Goal: Contribute content

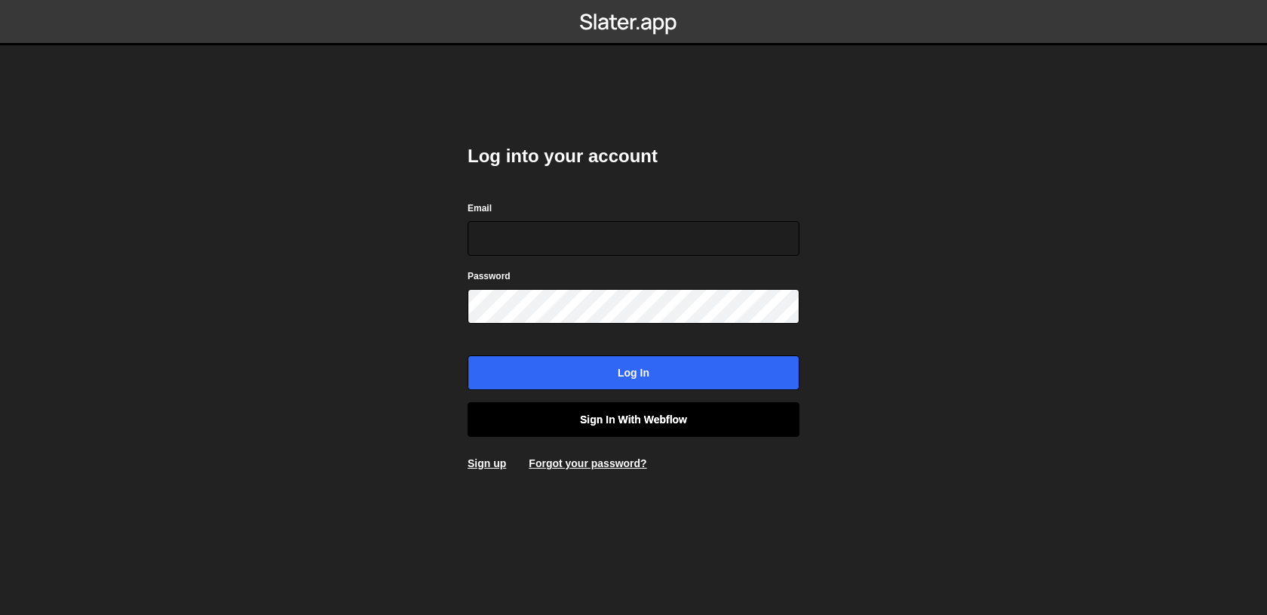
type input "[EMAIL_ADDRESS][DOMAIN_NAME]"
click at [619, 411] on link "Sign in with Webflow" at bounding box center [634, 419] width 332 height 35
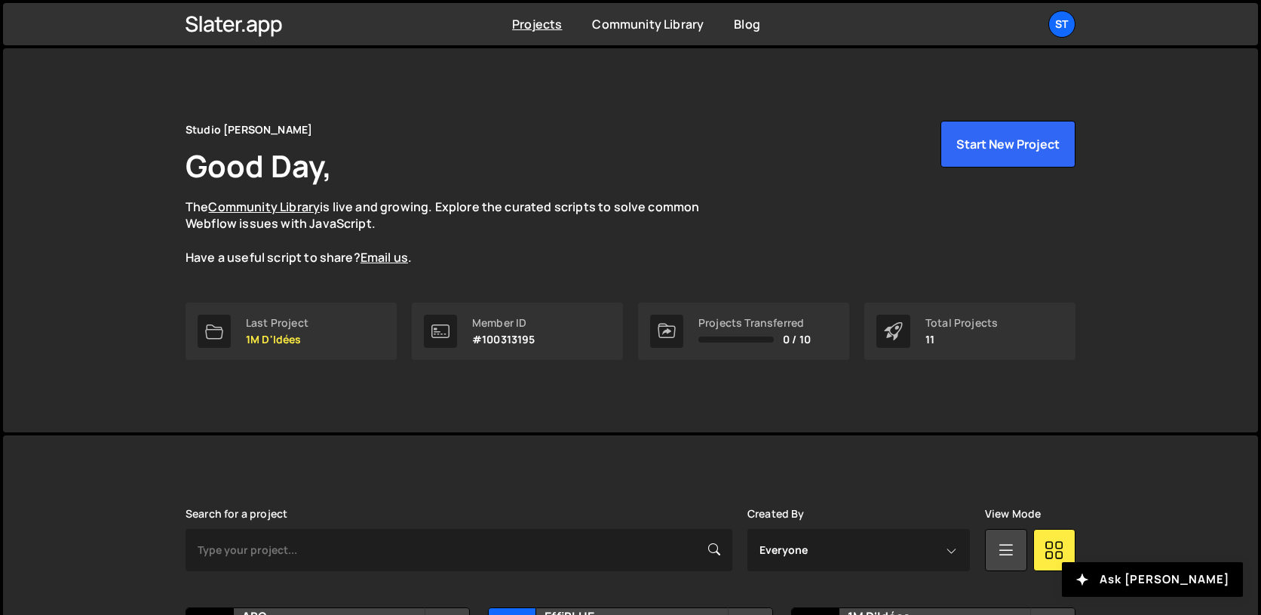
scroll to position [318, 0]
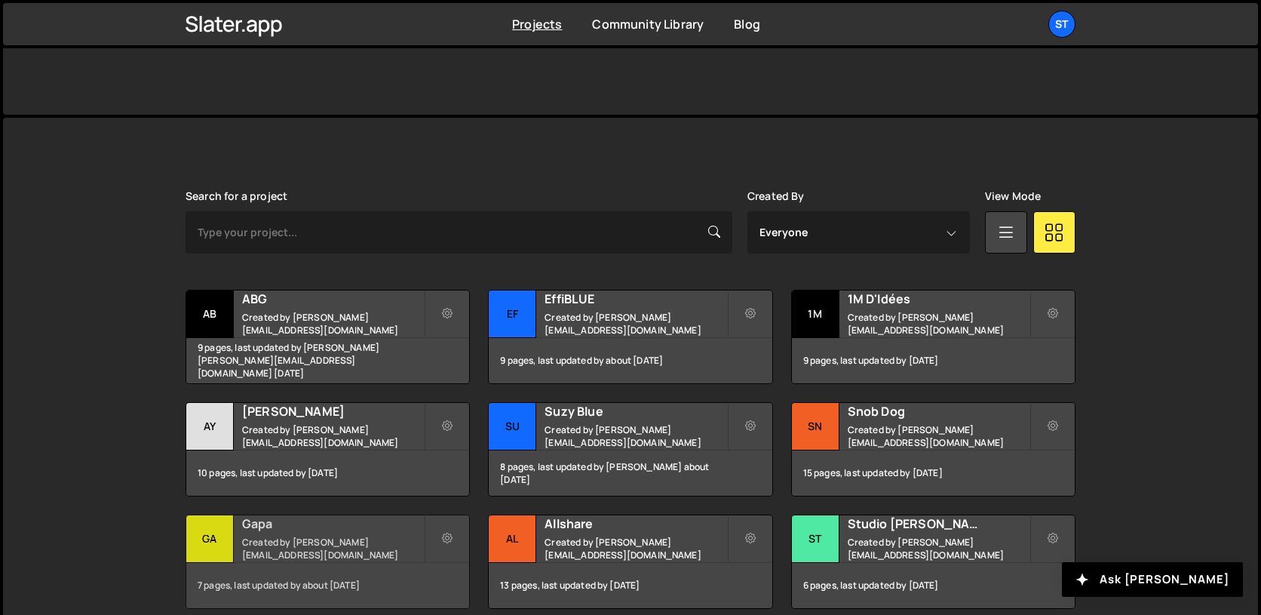
click at [262, 543] on small "Created by lucas@studioelias.fr" at bounding box center [333, 548] width 182 height 26
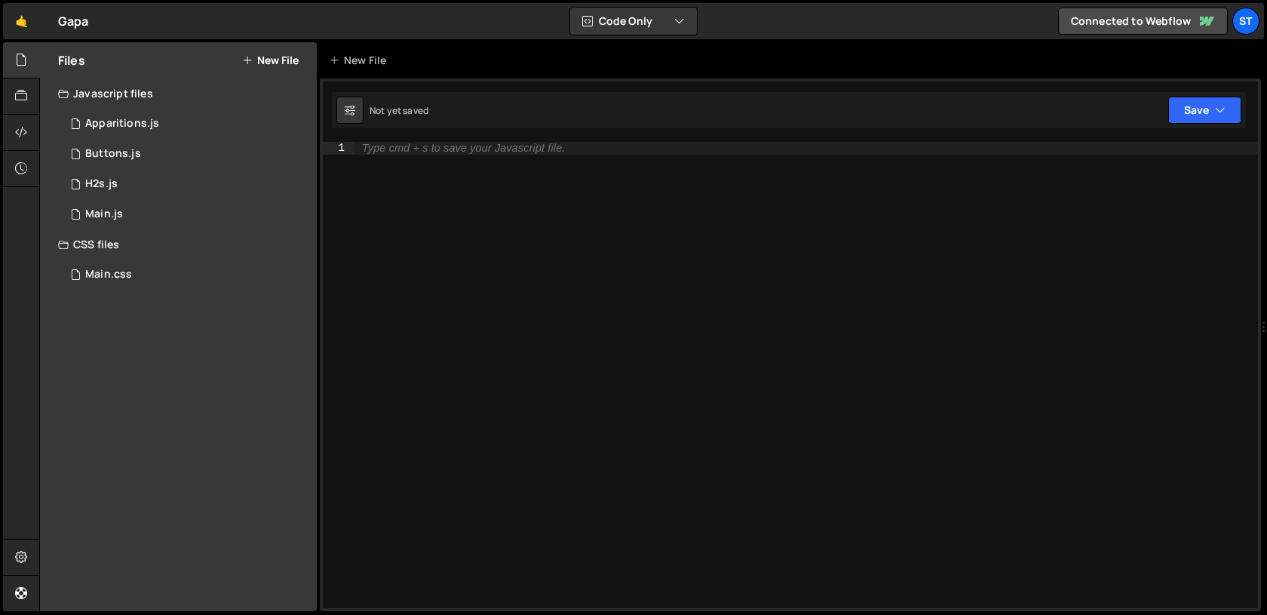
click at [293, 61] on button "New File" at bounding box center [270, 60] width 57 height 12
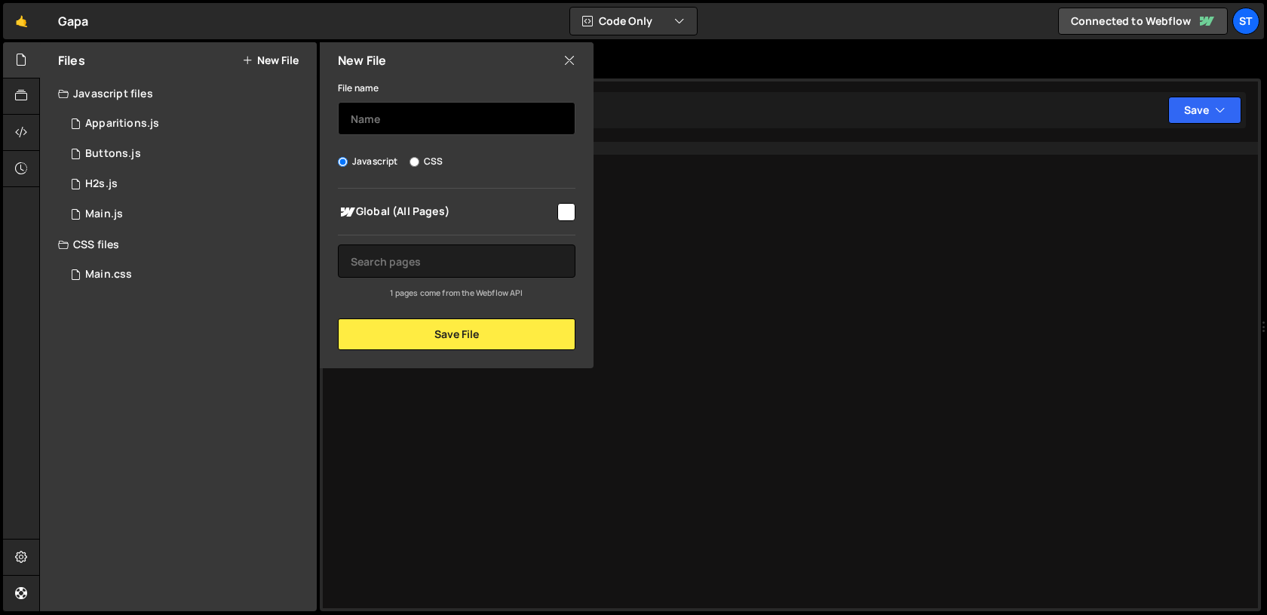
click at [376, 123] on input "text" at bounding box center [457, 118] width 238 height 33
type input "Notes"
click at [572, 213] on input "checkbox" at bounding box center [566, 212] width 18 height 18
checkbox input "true"
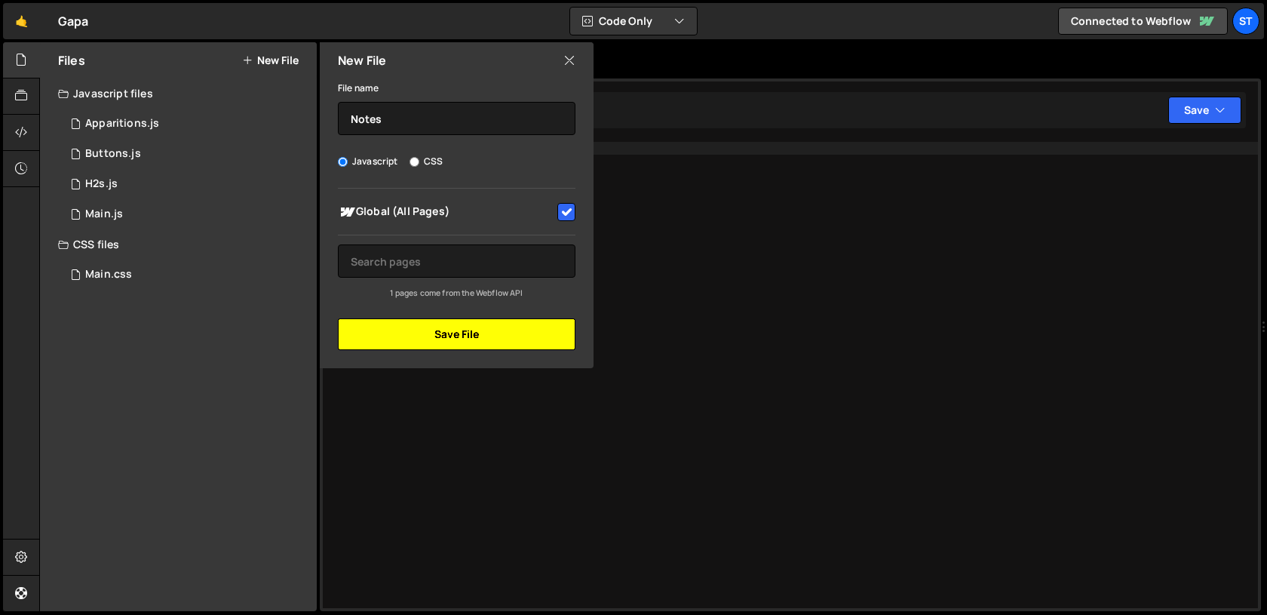
click at [533, 336] on button "Save File" at bounding box center [457, 334] width 238 height 32
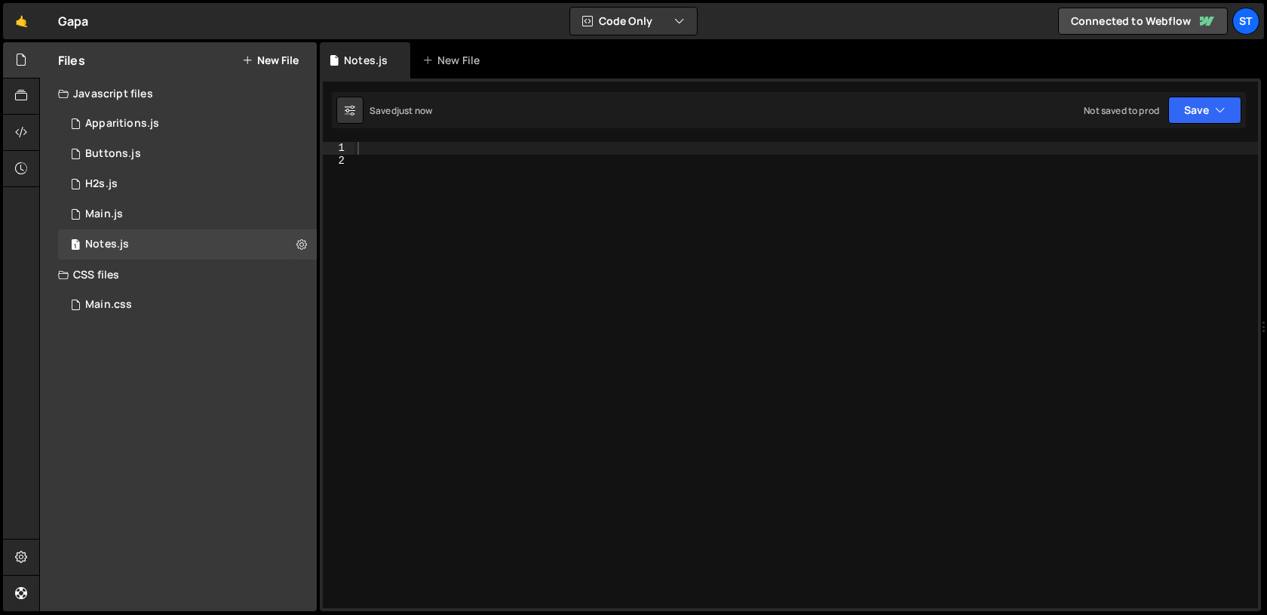
click at [545, 330] on div at bounding box center [805, 387] width 903 height 491
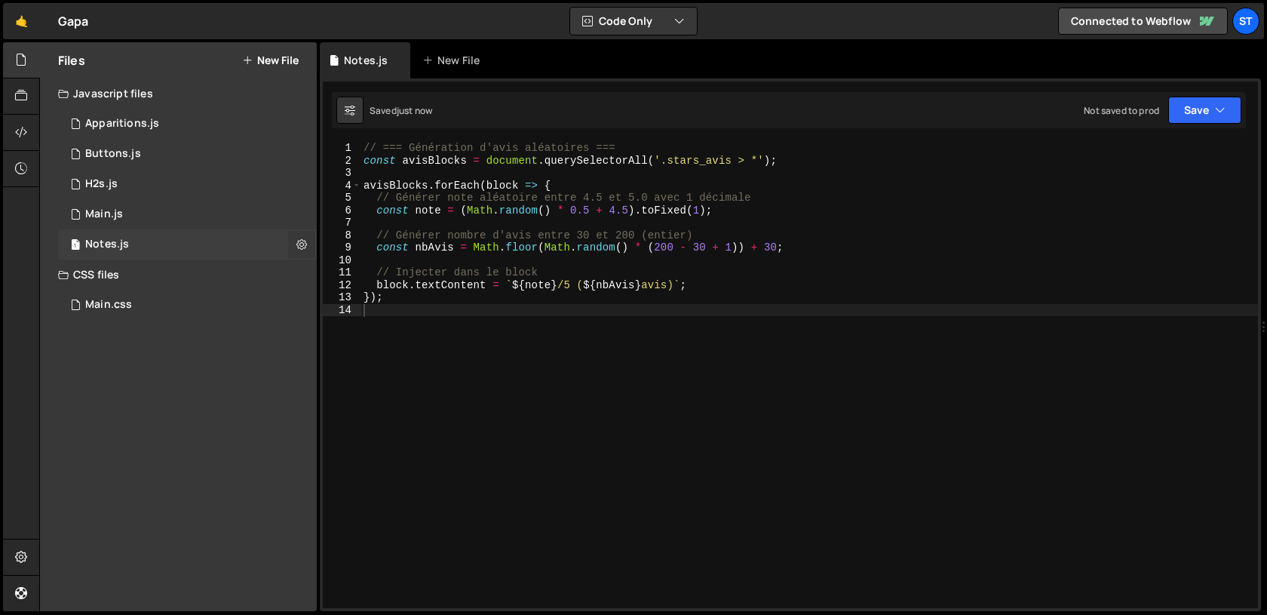
click at [299, 244] on icon at bounding box center [301, 244] width 11 height 14
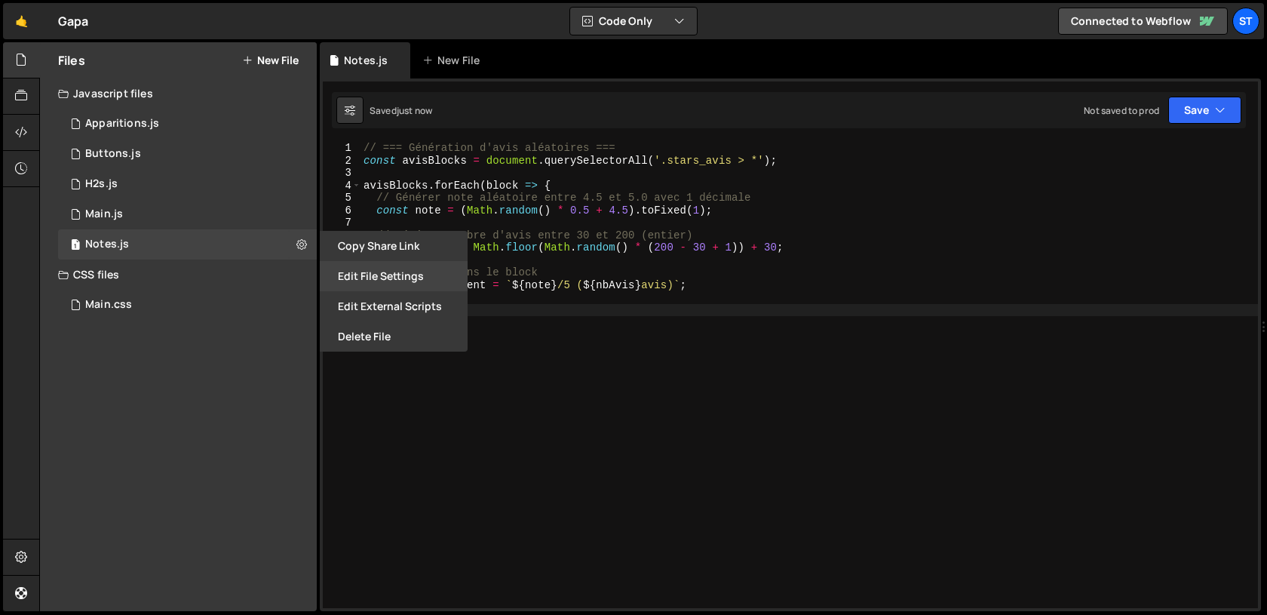
click at [385, 279] on button "Edit File Settings" at bounding box center [394, 276] width 148 height 30
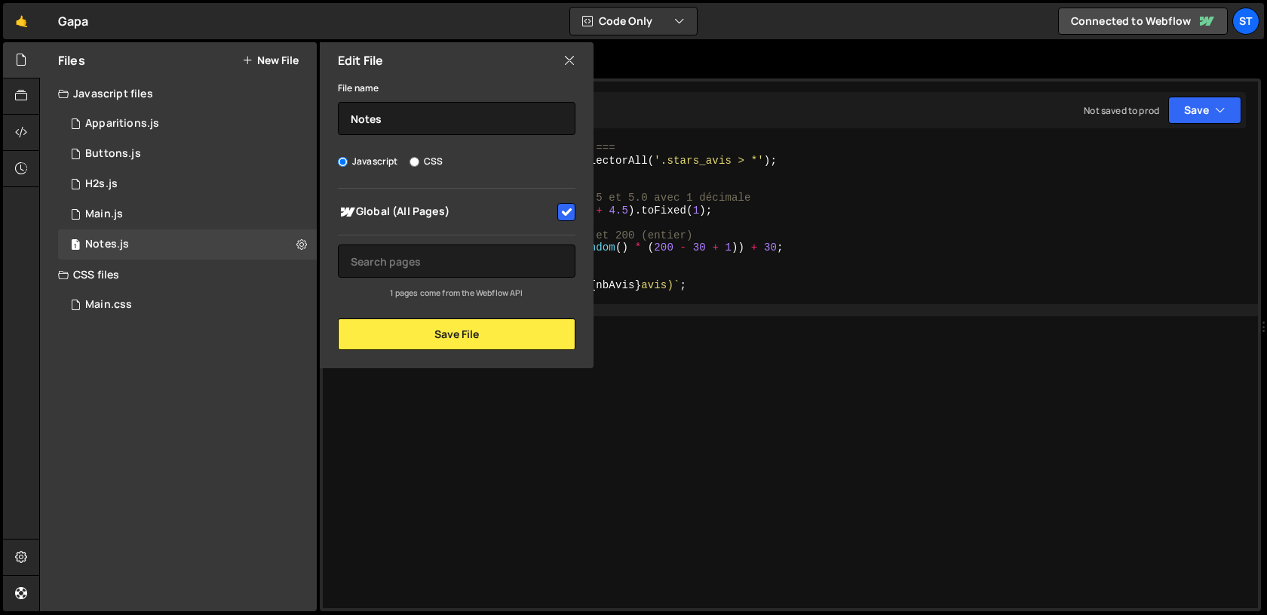
click at [573, 49] on div "Edit File" at bounding box center [457, 60] width 274 height 36
click at [571, 60] on icon at bounding box center [569, 60] width 12 height 17
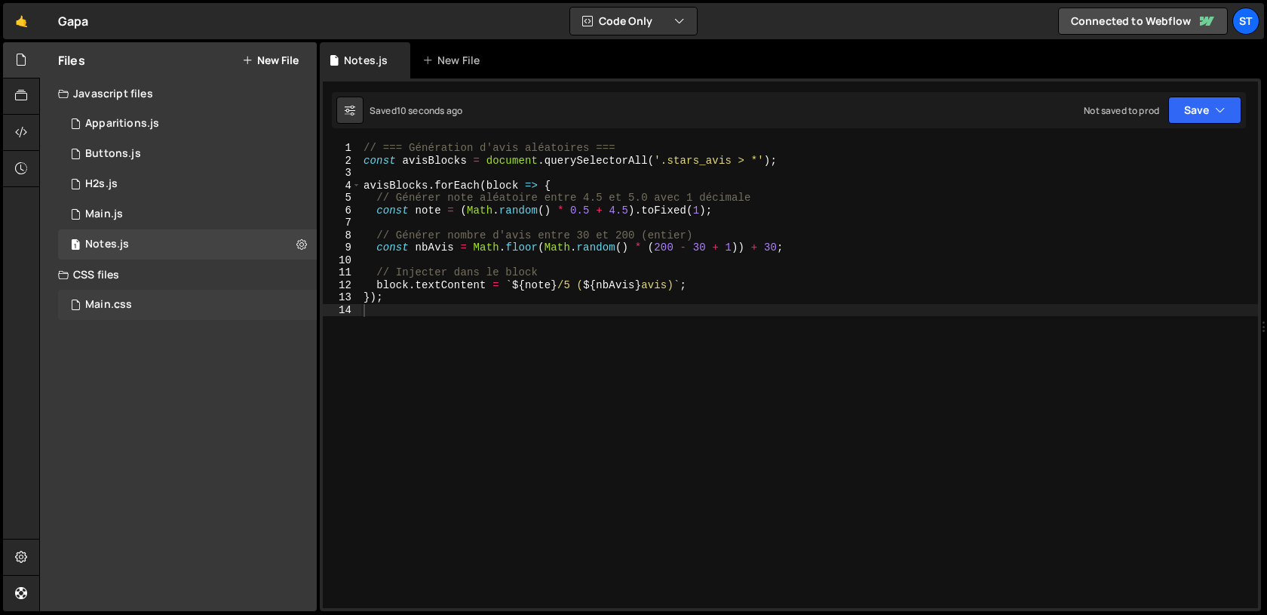
click at [130, 317] on div "Main.css 0" at bounding box center [187, 305] width 259 height 30
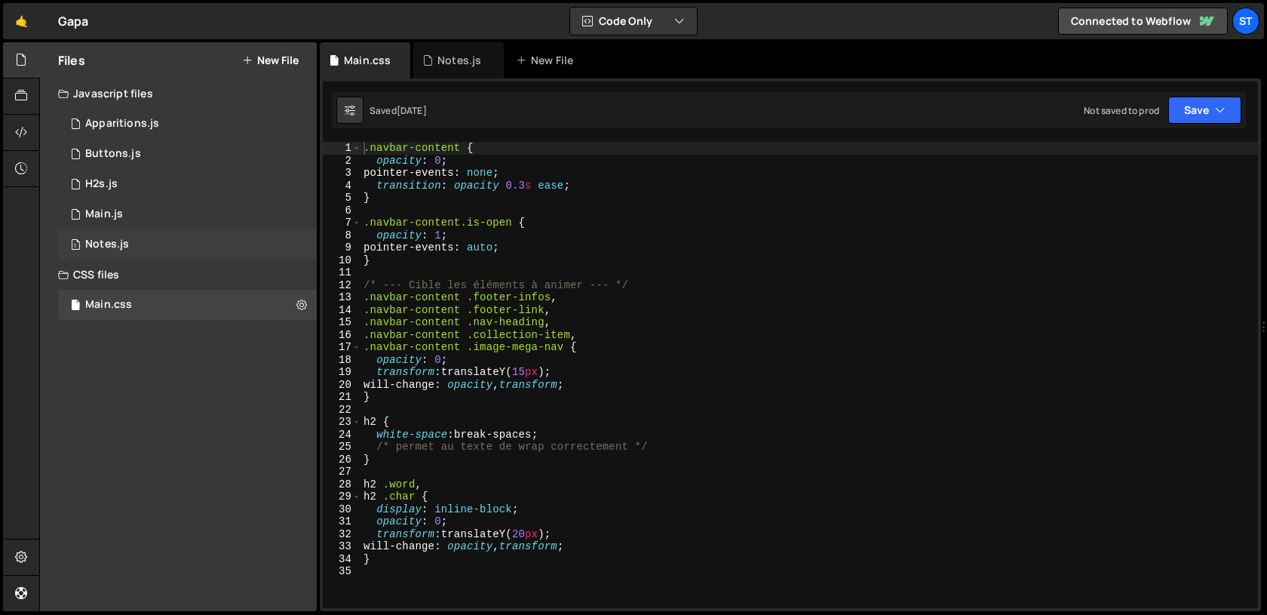
click at [180, 247] on div "1 Notes.js 0" at bounding box center [187, 244] width 259 height 30
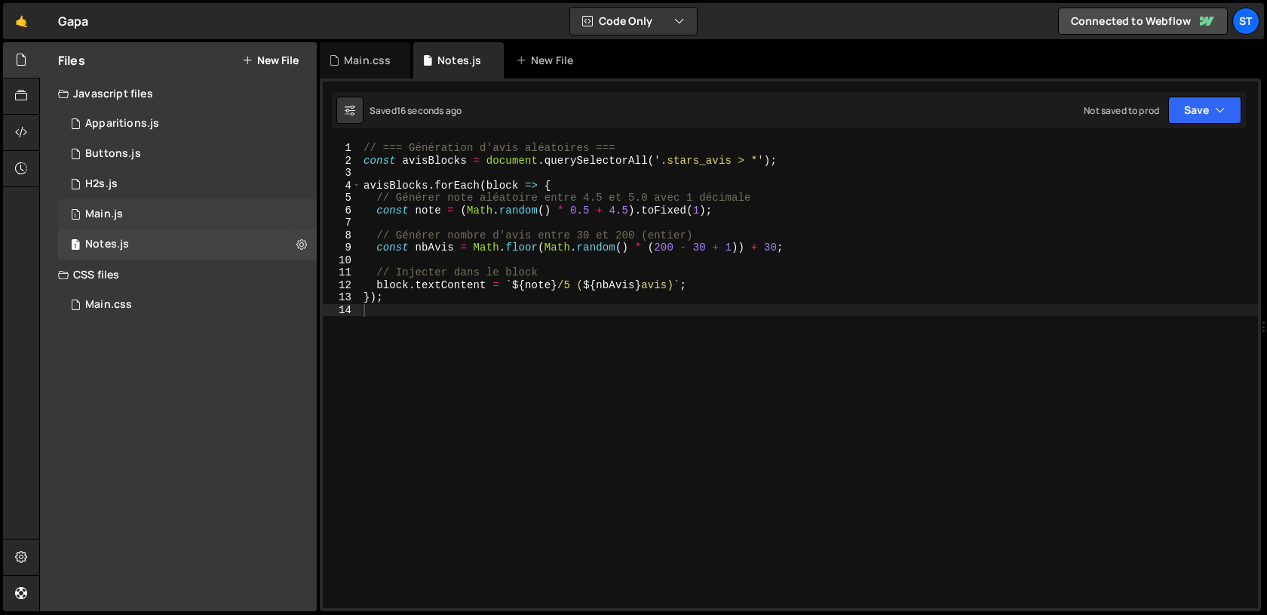
click at [146, 220] on div "1 Main.js 0" at bounding box center [187, 214] width 259 height 30
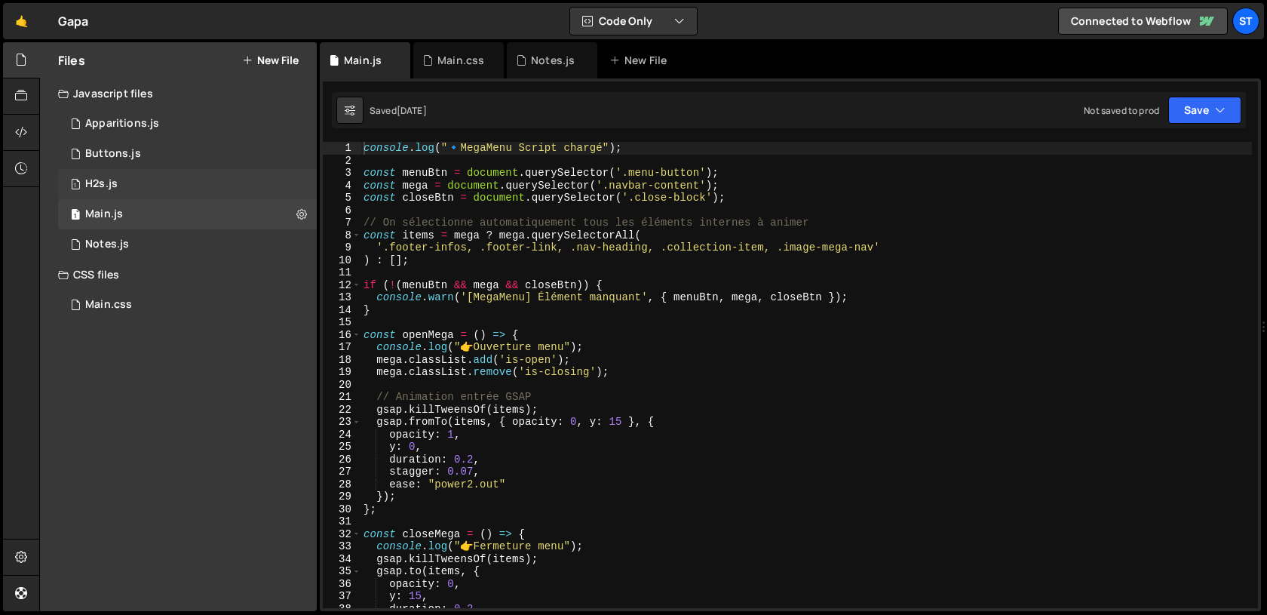
scroll to position [5828, 0]
click at [125, 250] on div "Notes.js" at bounding box center [107, 245] width 44 height 14
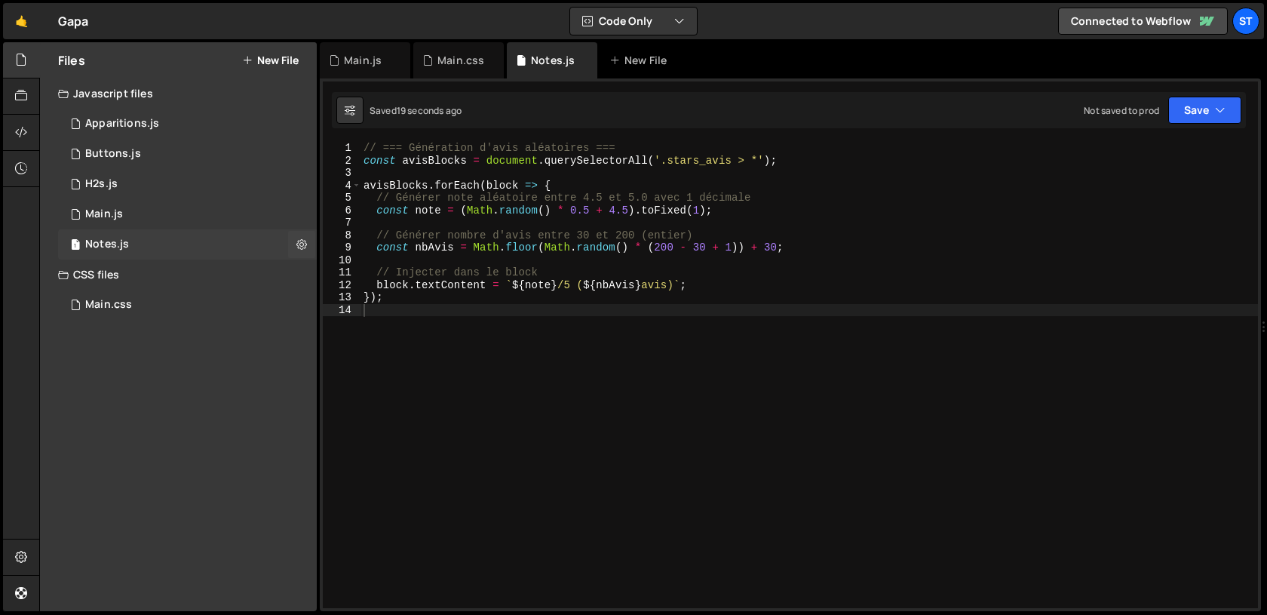
scroll to position [0, 0]
click at [502, 224] on div "// === Génération d'avis aléatoires === const avisBlocks = document . querySele…" at bounding box center [808, 387] width 897 height 491
type textarea "});"
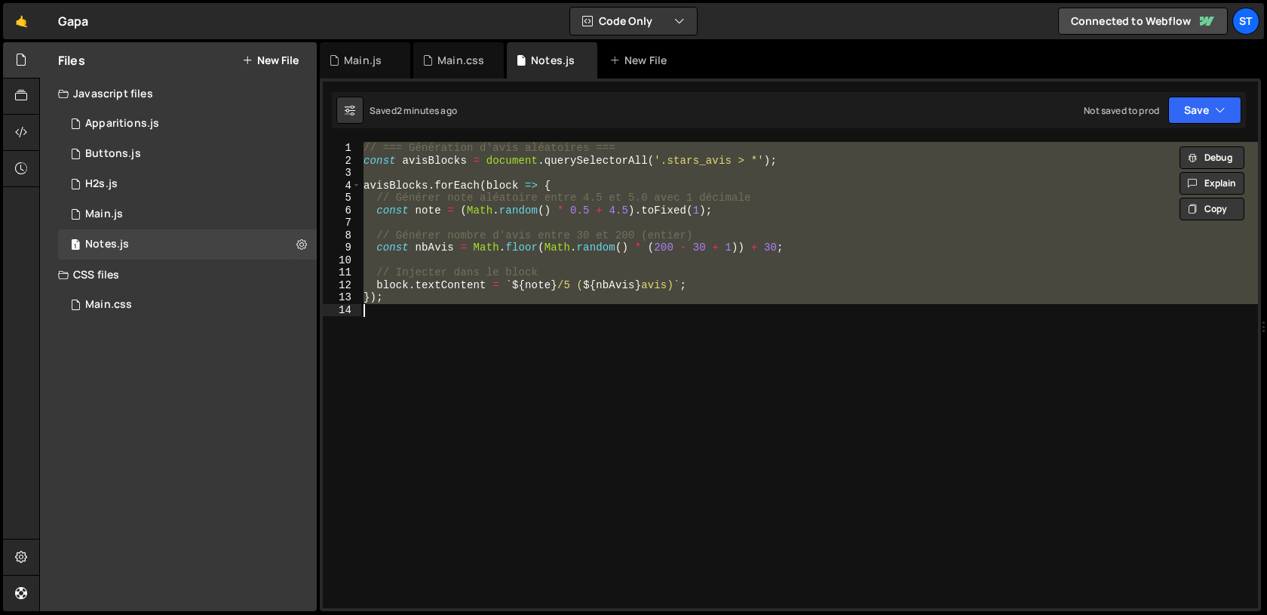
paste textarea
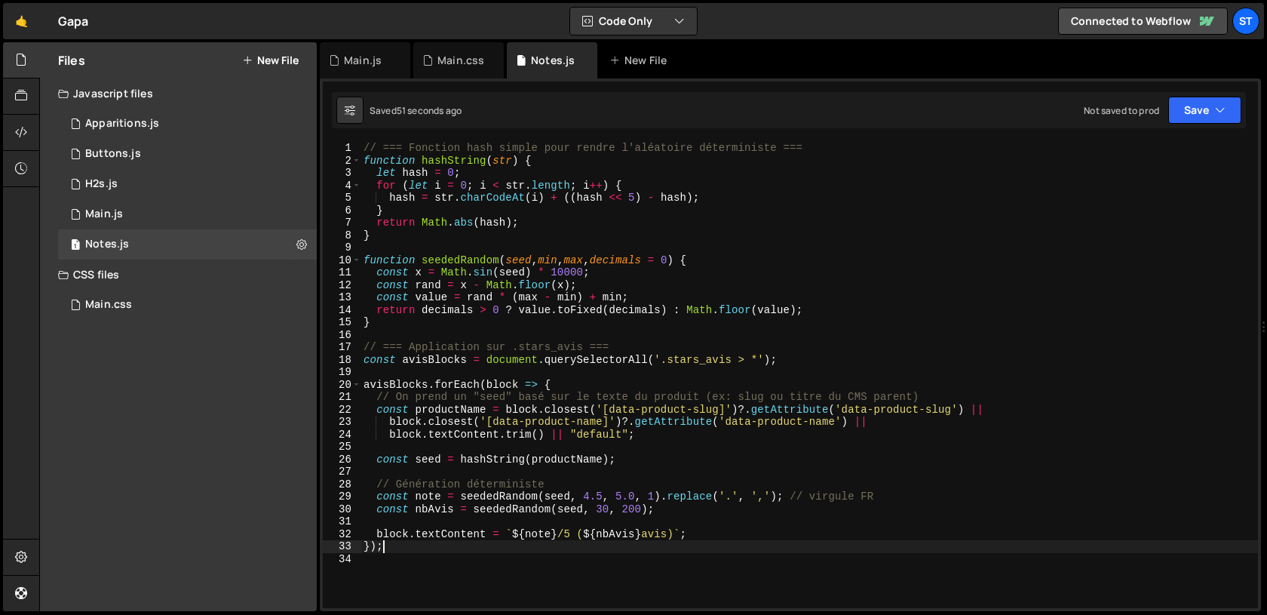
click at [592, 540] on div "// === Fonction hash simple pour rendre l'aléatoire déterministe === function h…" at bounding box center [808, 387] width 897 height 491
type textarea "});"
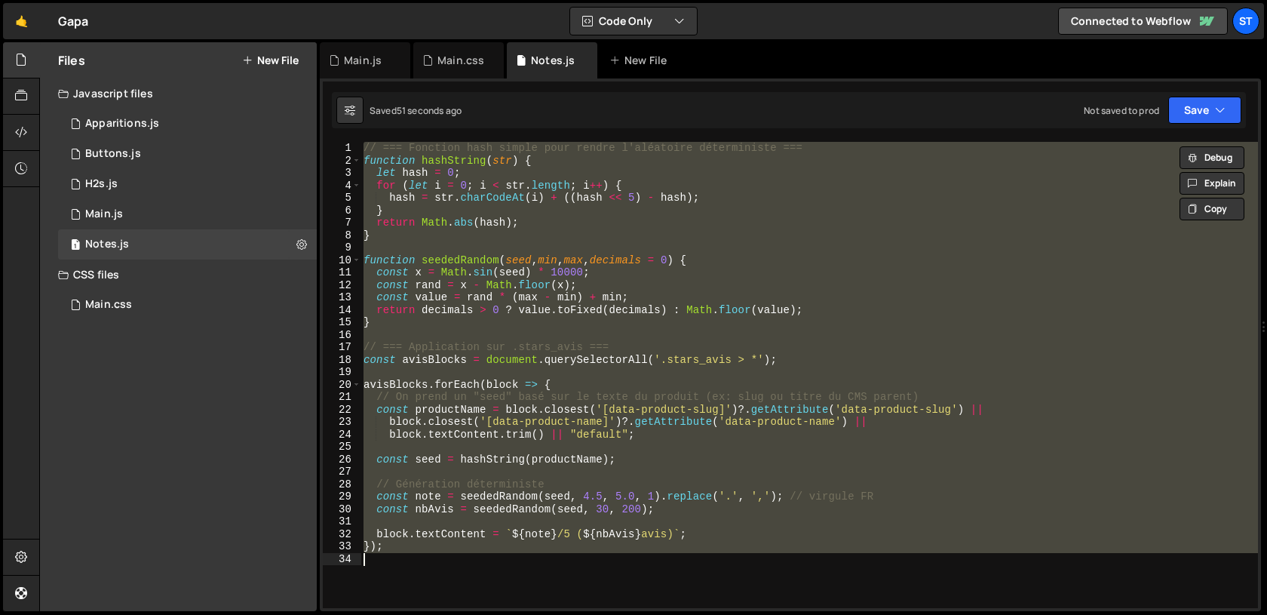
paste textarea
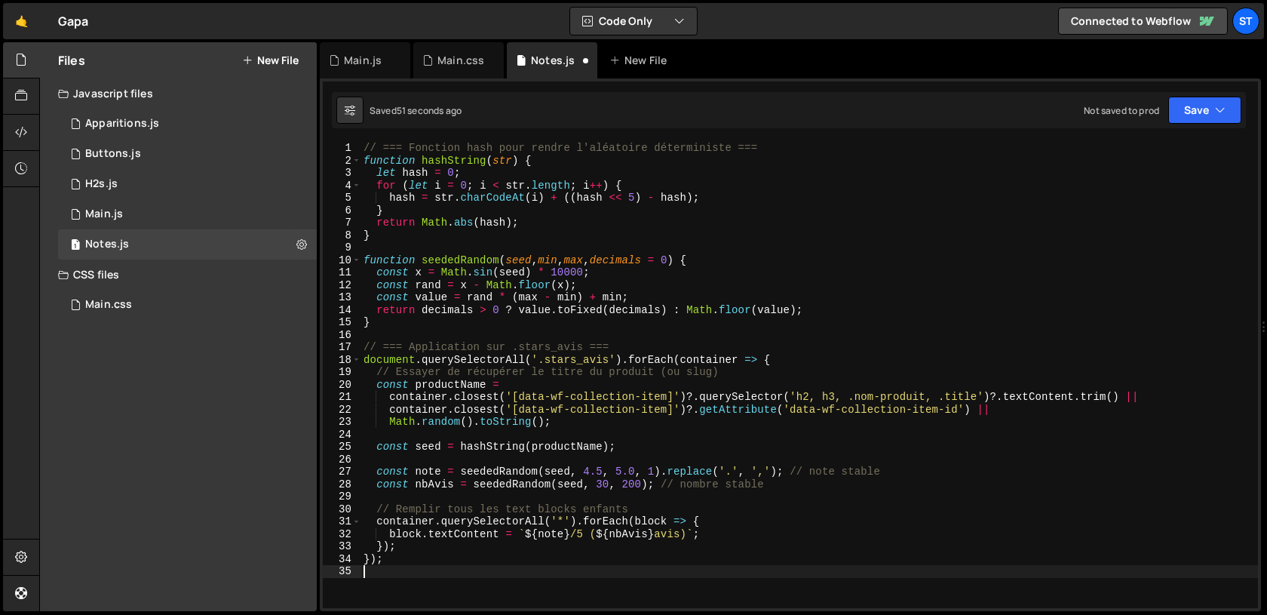
type textarea "});"
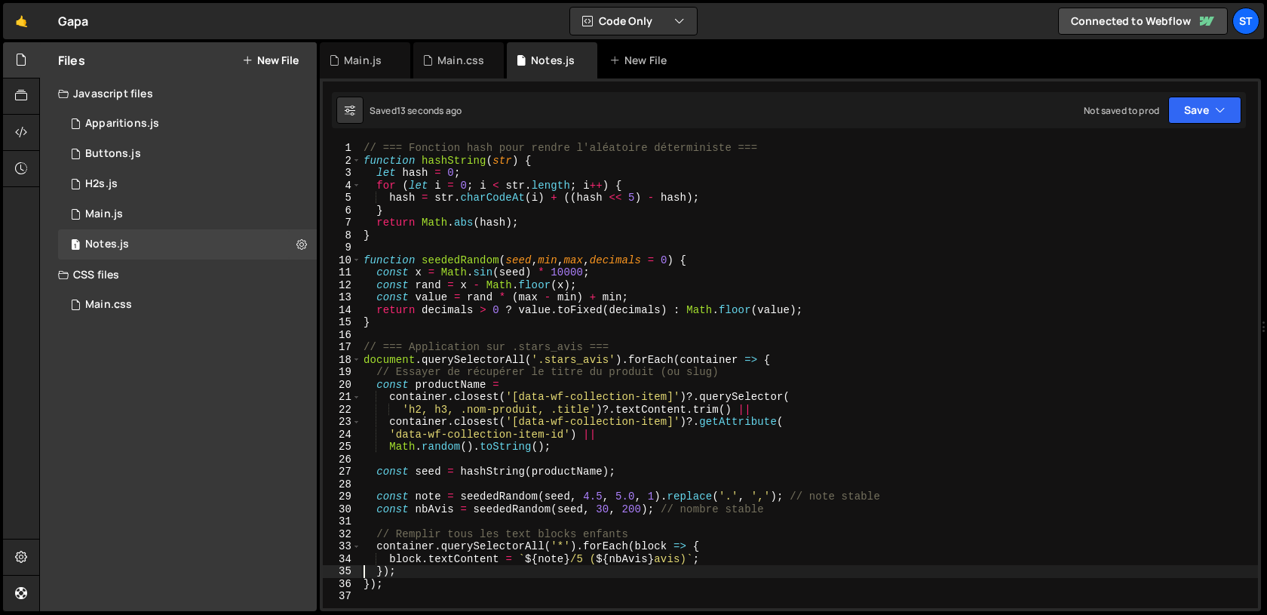
click at [692, 482] on div "// === Fonction hash pour rendre l'aléatoire déterministe === function hashStri…" at bounding box center [808, 387] width 897 height 491
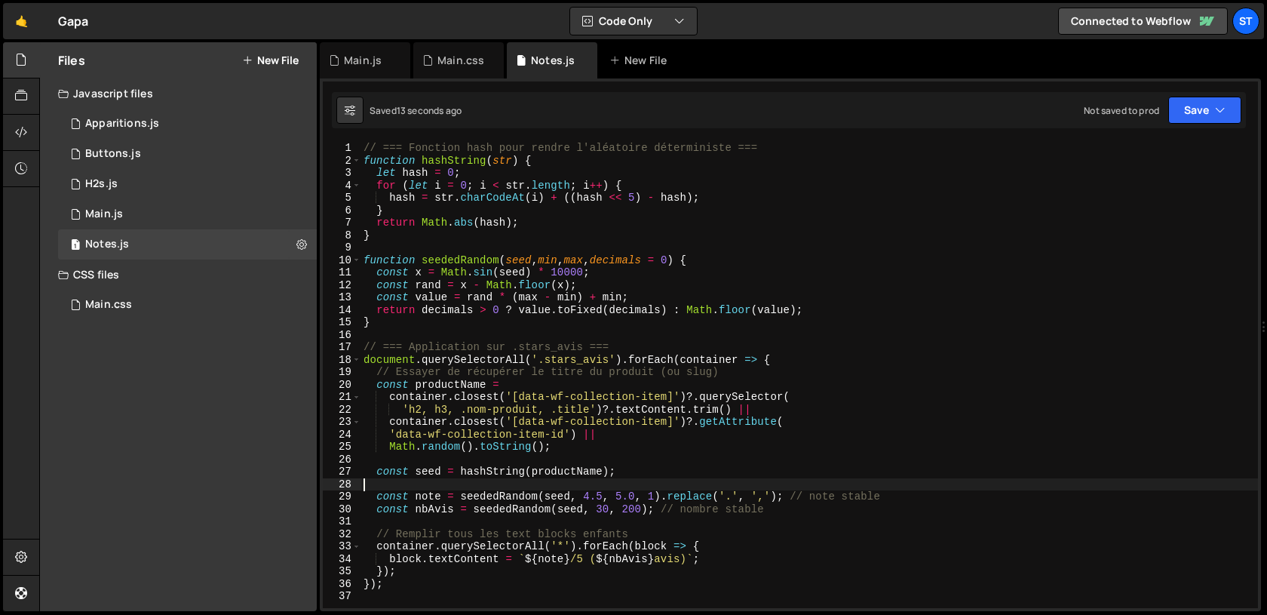
type textarea "});"
paste textarea
